Goal: Information Seeking & Learning: Learn about a topic

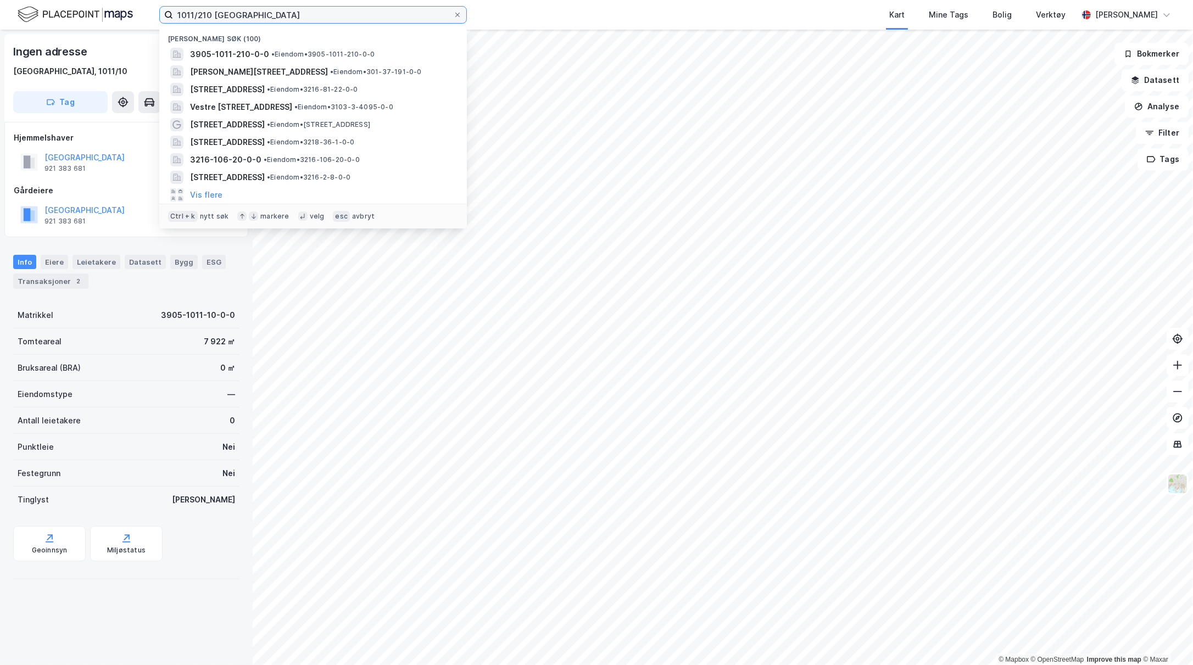
drag, startPoint x: 265, startPoint y: 19, endPoint x: 139, endPoint y: 17, distance: 125.8
click at [139, 17] on div "1011/210 tønsberg Nylige søk [PHONE_NUMBER] • Eiendom • 3905-1011-210-0-0 [STRE…" at bounding box center [596, 15] width 1193 height 30
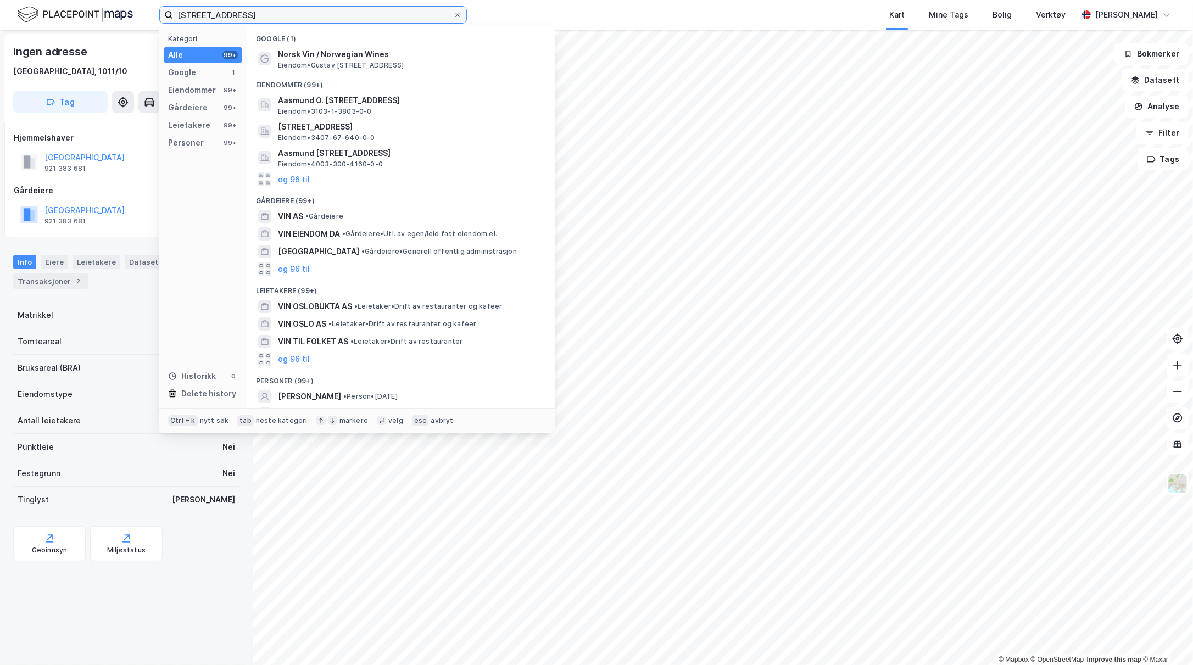
type input "[STREET_ADDRESS]"
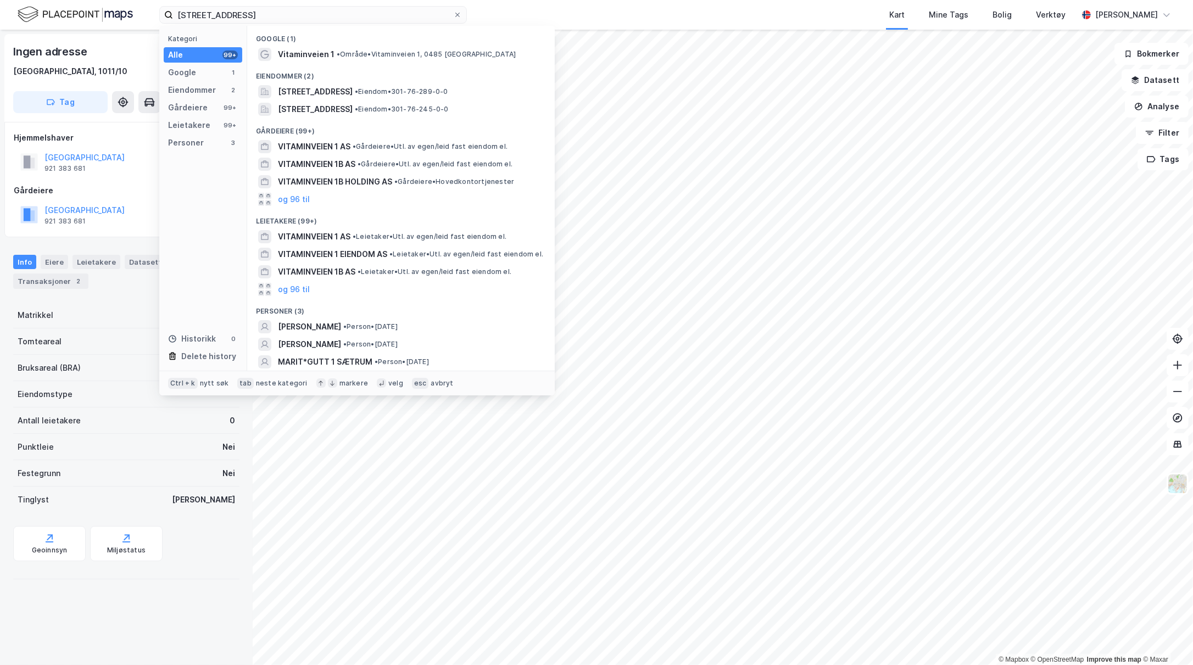
click at [311, 90] on span "[STREET_ADDRESS]" at bounding box center [315, 91] width 75 height 13
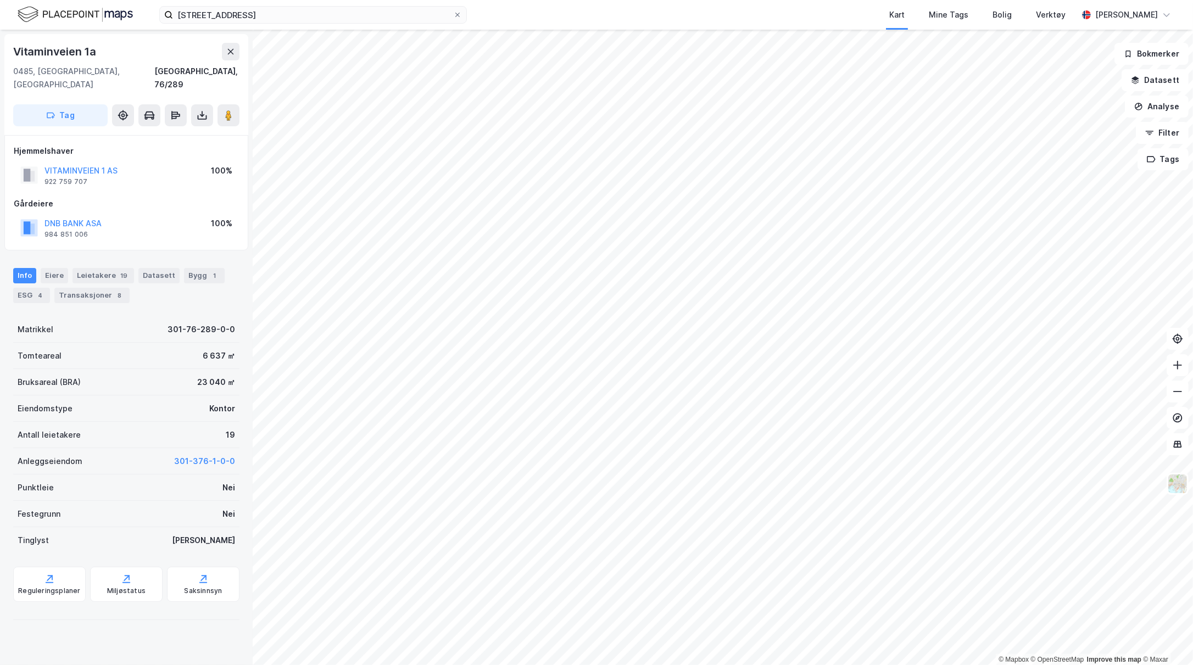
click at [200, 110] on icon at bounding box center [202, 115] width 11 height 11
click at [164, 133] on div "Last ned grunnbok" at bounding box center [148, 137] width 64 height 9
